Goal: Information Seeking & Learning: Learn about a topic

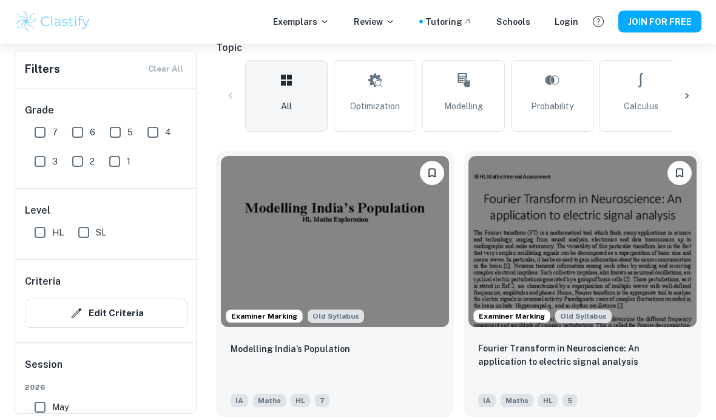
scroll to position [277, 0]
click at [34, 136] on input "7" at bounding box center [40, 132] width 24 height 24
checkbox input "true"
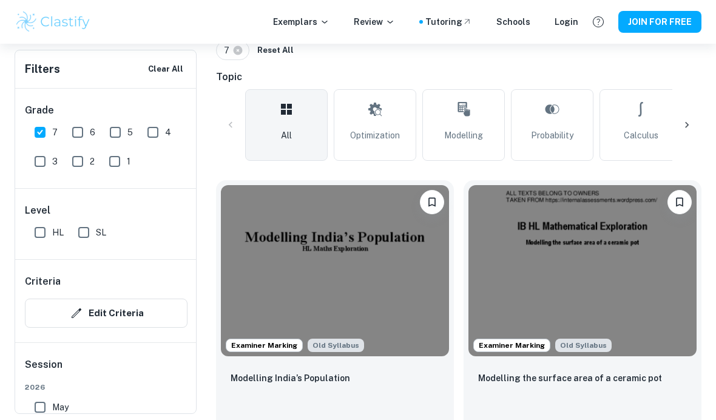
click at [50, 223] on input "HL" at bounding box center [40, 232] width 24 height 24
checkbox input "true"
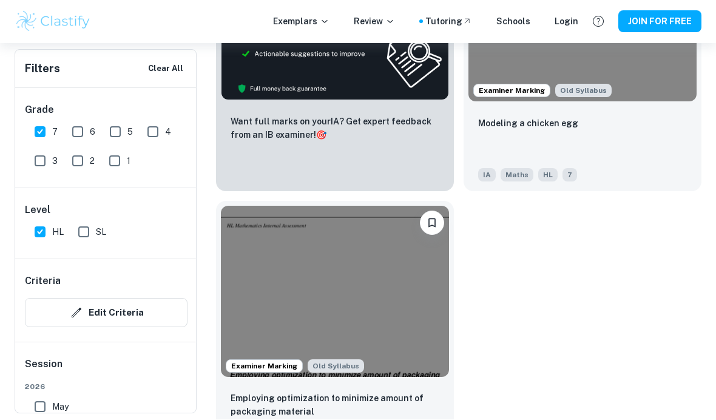
scroll to position [805, 0]
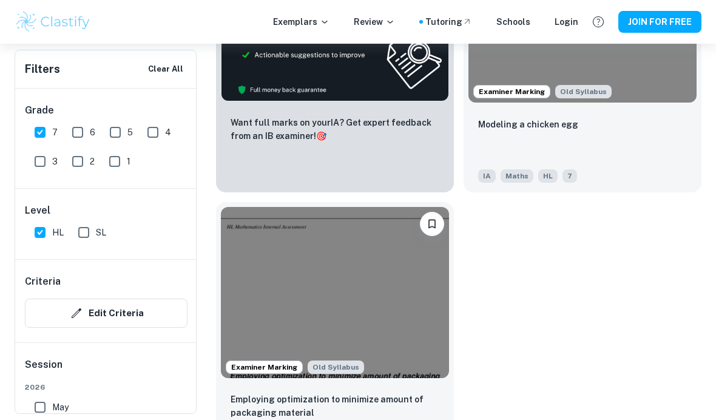
click at [78, 132] on input "6" at bounding box center [78, 132] width 24 height 24
checkbox input "true"
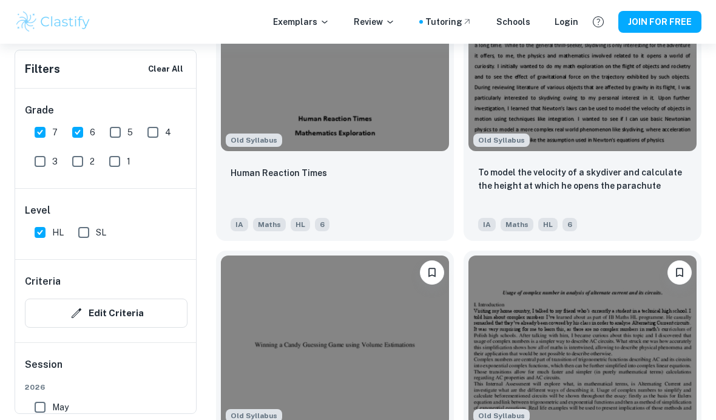
scroll to position [2088, 0]
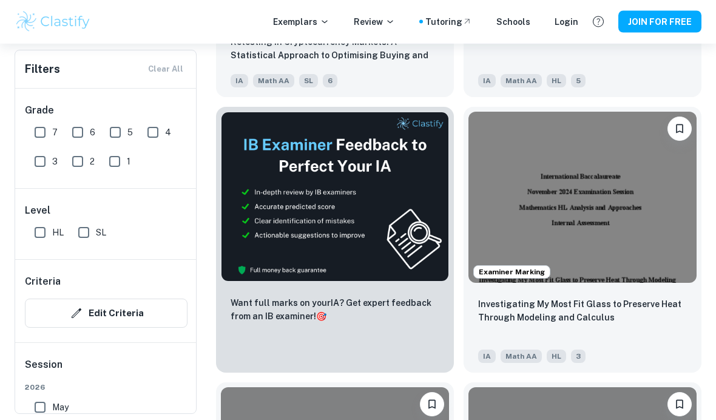
scroll to position [596, 0]
click at [36, 234] on input "HL" at bounding box center [40, 232] width 24 height 24
checkbox input "true"
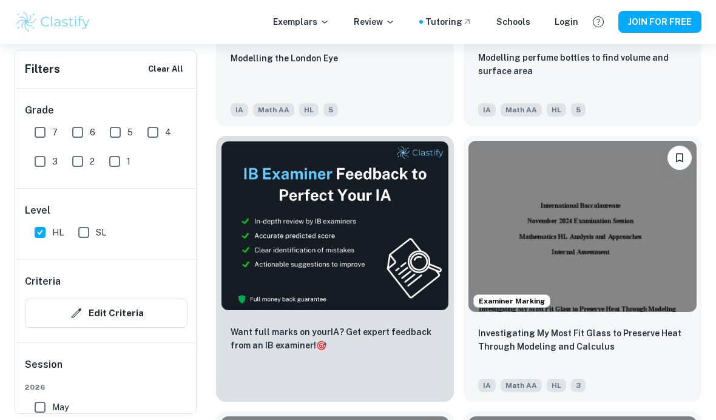
click at [42, 124] on input "7" at bounding box center [40, 132] width 24 height 24
checkbox input "true"
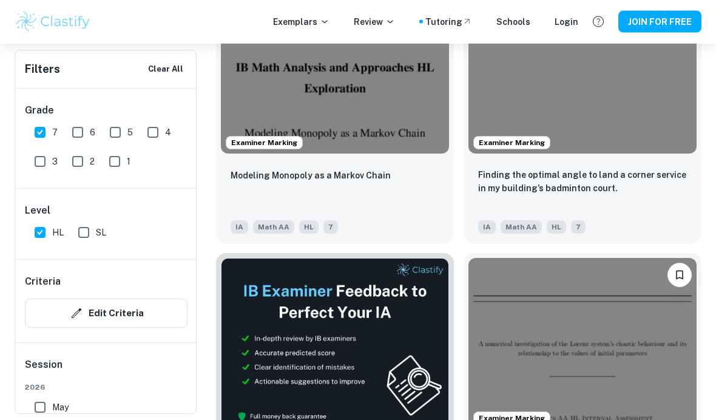
scroll to position [479, 0]
click at [409, 190] on div "Modeling Monopoly as a Markov Chain" at bounding box center [334, 188] width 209 height 41
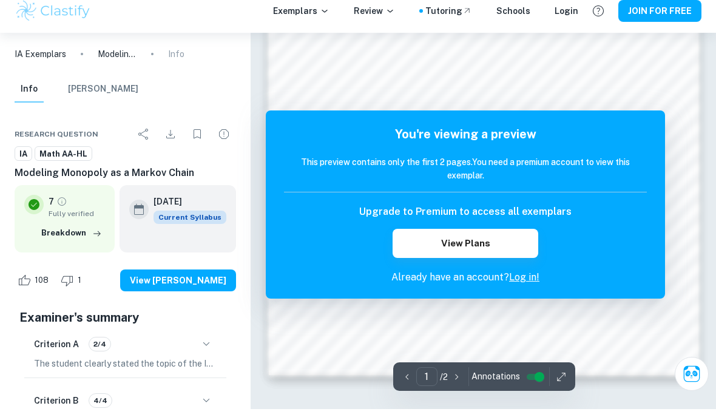
scroll to position [787, 0]
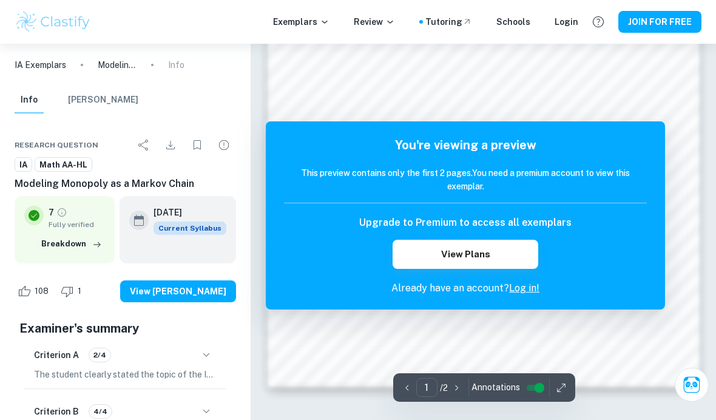
click at [201, 358] on icon "button" at bounding box center [206, 355] width 15 height 15
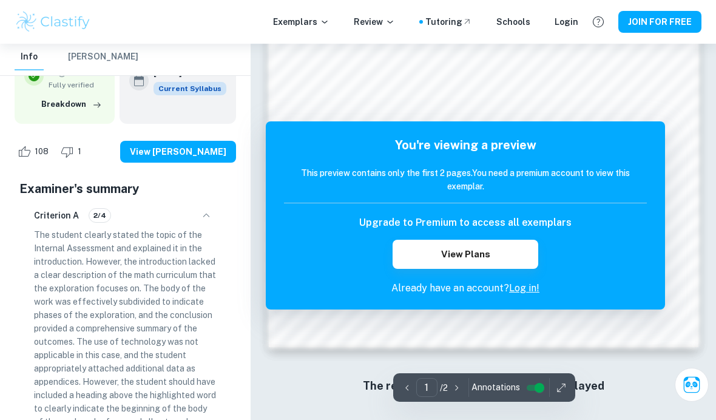
scroll to position [825, 0]
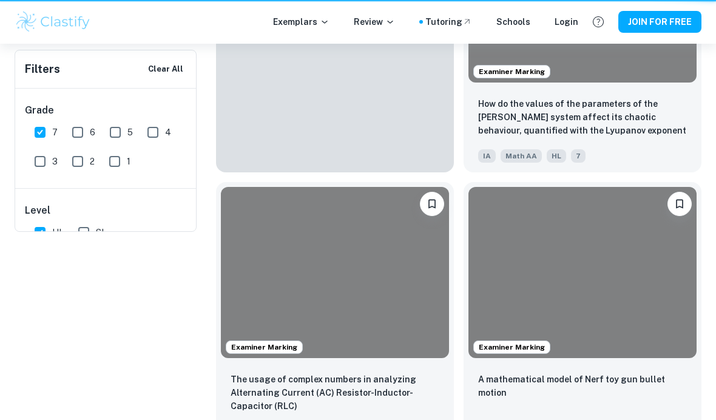
scroll to position [479, 0]
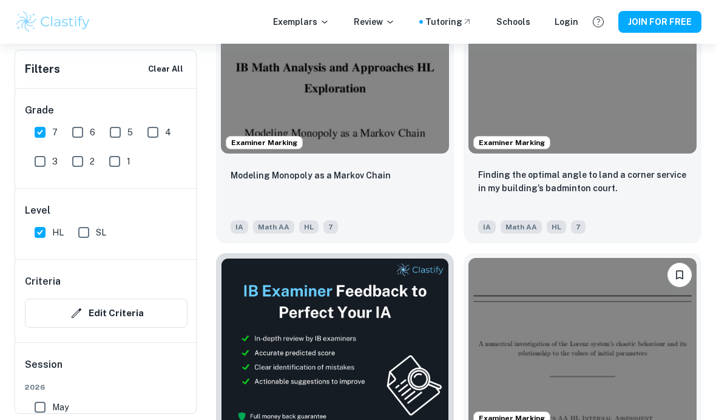
click at [645, 205] on div "Finding the optimal angle to land a corner service in my building’s badminton c…" at bounding box center [582, 188] width 209 height 41
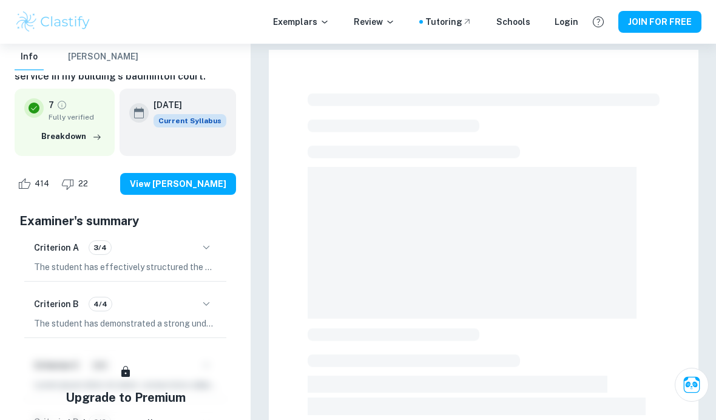
scroll to position [123, 0]
click at [192, 264] on p "The student has effectively structured the work into sections, including an int…" at bounding box center [125, 266] width 183 height 13
click at [197, 254] on div "Criterion A 3/4" at bounding box center [125, 247] width 183 height 21
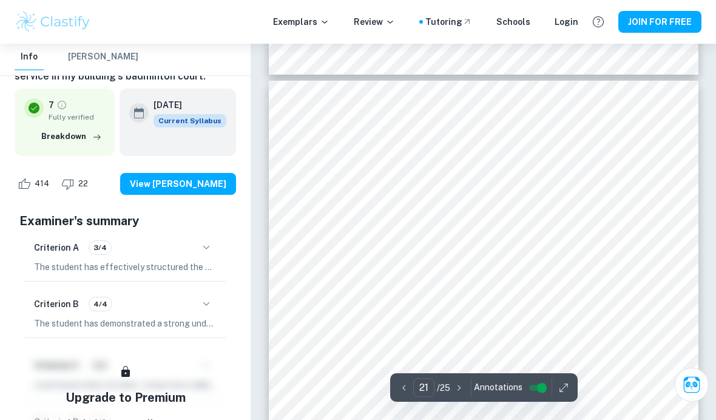
scroll to position [12826, 0]
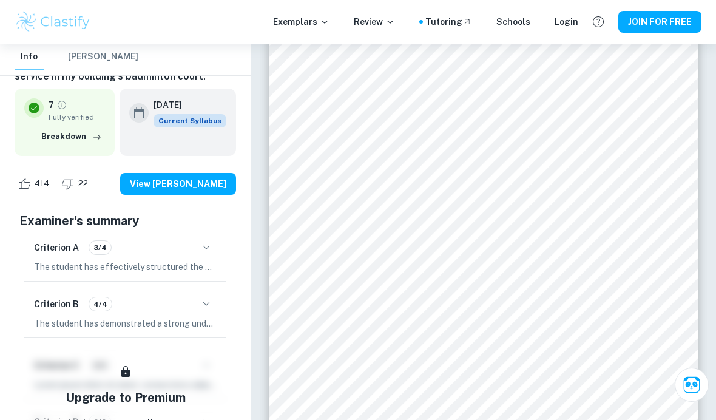
click at [200, 246] on icon "button" at bounding box center [206, 247] width 15 height 15
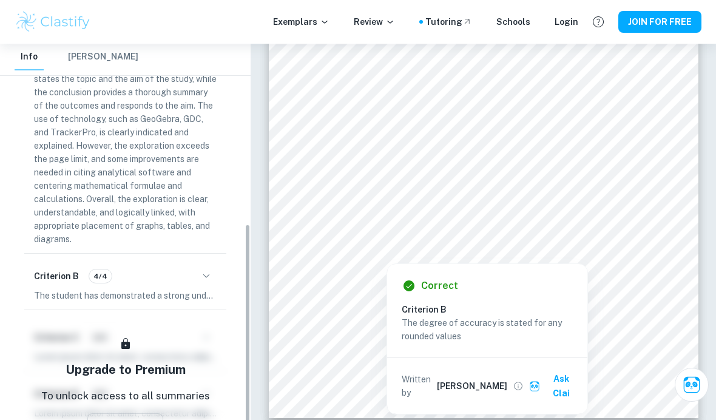
scroll to position [361, 0]
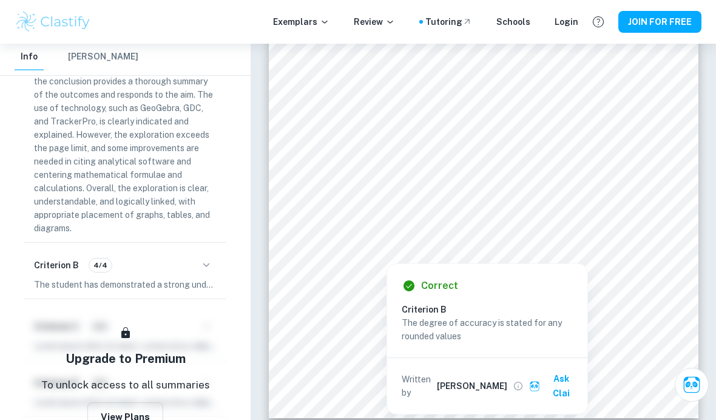
click at [192, 278] on p "The student has demonstrated a strong understanding of mathematical notation, s…" at bounding box center [125, 284] width 183 height 13
click at [203, 259] on icon "button" at bounding box center [206, 265] width 15 height 15
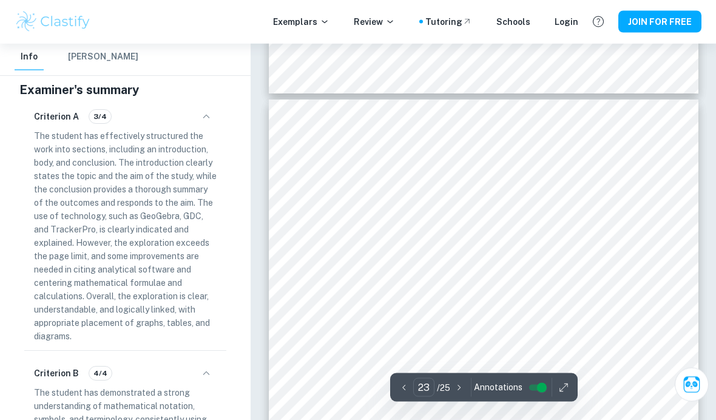
scroll to position [13828, 0]
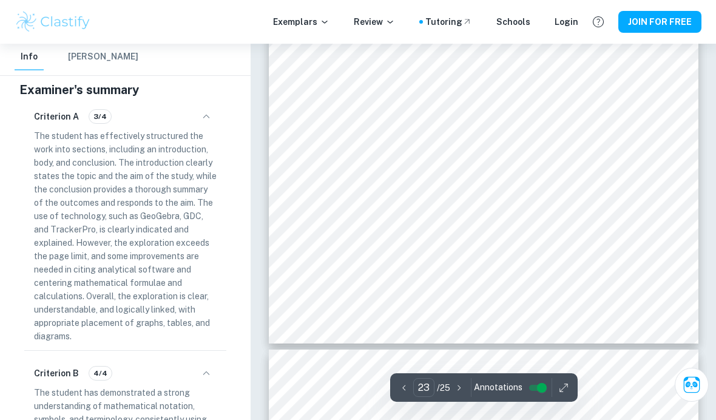
type input "24"
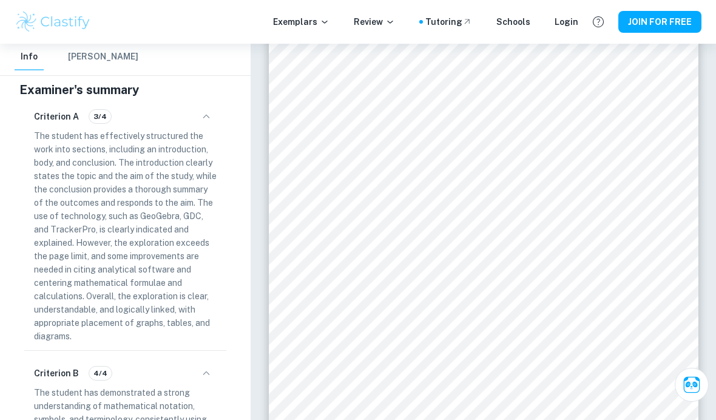
scroll to position [14608, 0]
